Goal: Task Accomplishment & Management: Manage account settings

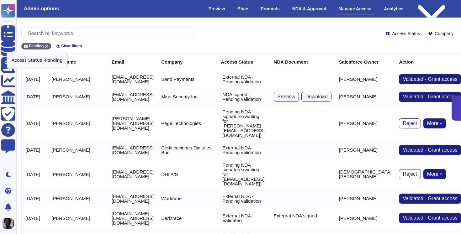
click at [48, 44] on icon at bounding box center [47, 46] width 4 height 4
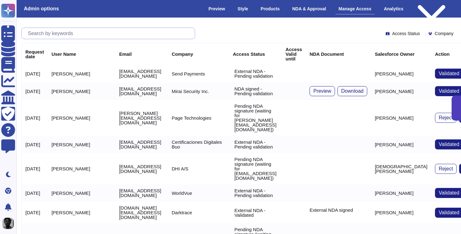
click at [56, 37] on input "text" at bounding box center [110, 33] width 170 height 11
paste input "[DOMAIN_NAME][EMAIL_ADDRESS][DOMAIN_NAME]"
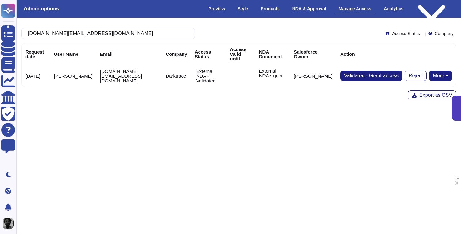
type input "[DOMAIN_NAME][EMAIL_ADDRESS][DOMAIN_NAME]"
click at [447, 75] on button "More" at bounding box center [440, 76] width 23 height 10
click at [429, 96] on link "Remove NDA" at bounding box center [427, 96] width 50 height 8
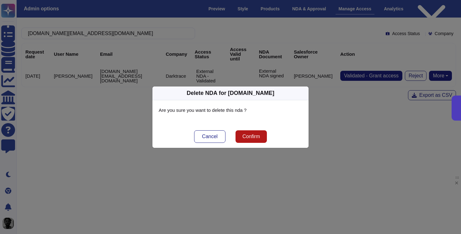
click at [265, 137] on button "Confirm" at bounding box center [250, 136] width 31 height 13
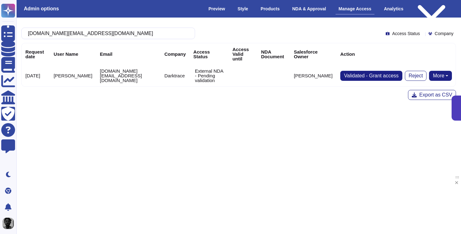
click at [441, 73] on button "More" at bounding box center [440, 76] width 23 height 10
click at [420, 96] on link "Send NDA" at bounding box center [416, 96] width 69 height 8
